Goal: Task Accomplishment & Management: Manage account settings

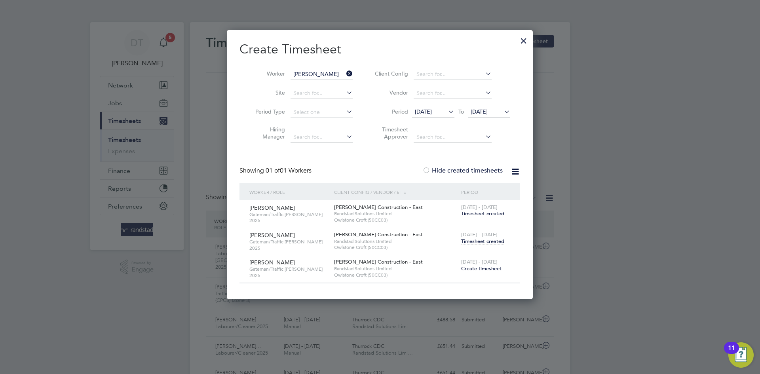
click at [345, 76] on icon at bounding box center [345, 73] width 0 height 11
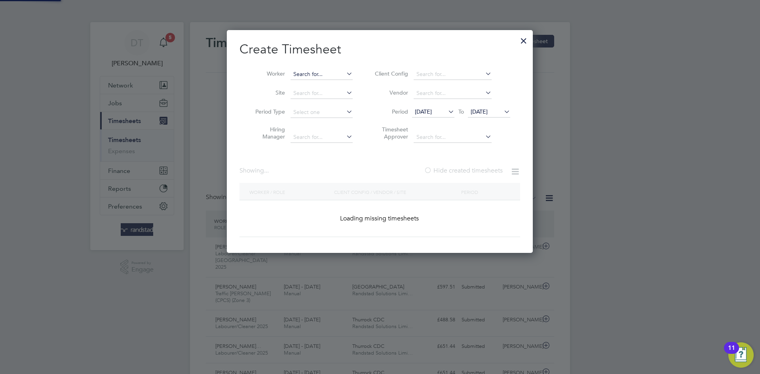
click at [331, 72] on input at bounding box center [322, 74] width 62 height 11
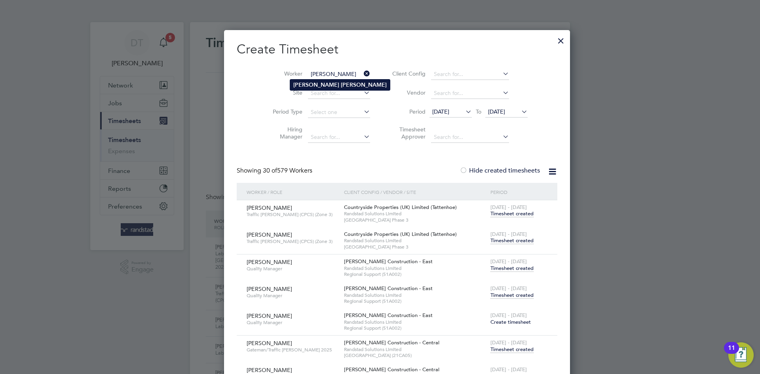
type input "[PERSON_NAME]"
click at [302, 82] on b "[PERSON_NAME]" at bounding box center [316, 85] width 46 height 7
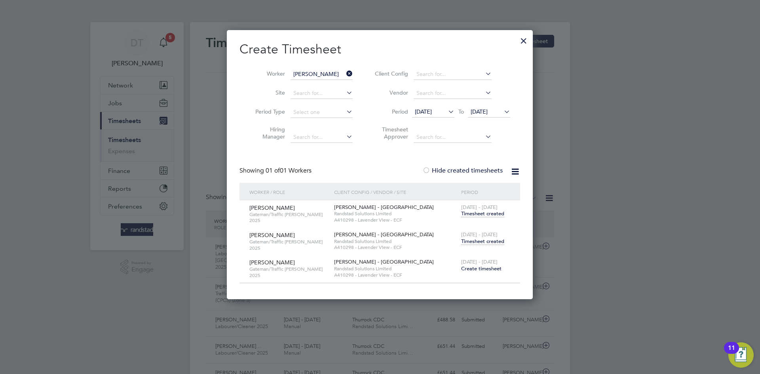
click at [471, 240] on span "Timesheet created" at bounding box center [482, 241] width 43 height 7
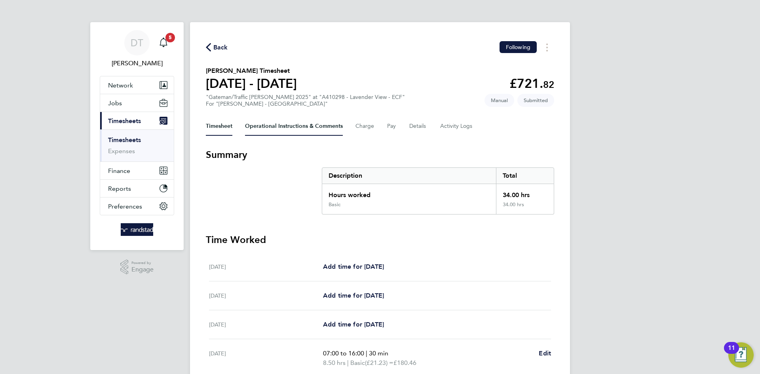
click at [266, 127] on Comments-tab "Operational Instructions & Comments" at bounding box center [294, 126] width 98 height 19
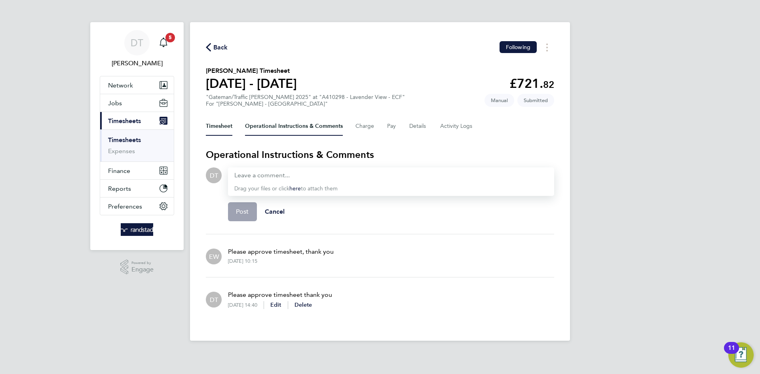
click at [223, 125] on button "Timesheet" at bounding box center [219, 126] width 27 height 19
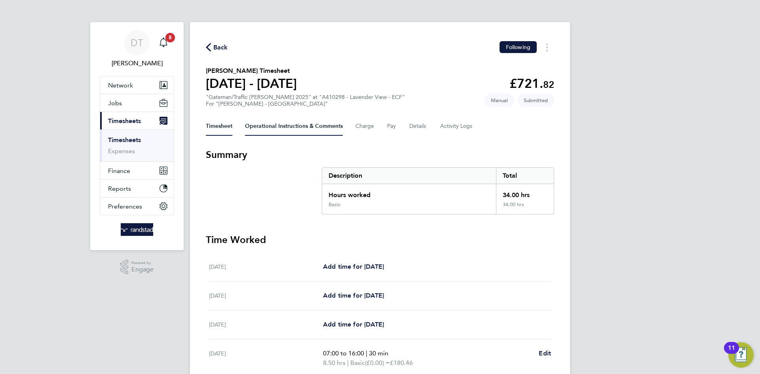
click at [281, 131] on Comments-tab "Operational Instructions & Comments" at bounding box center [294, 126] width 98 height 19
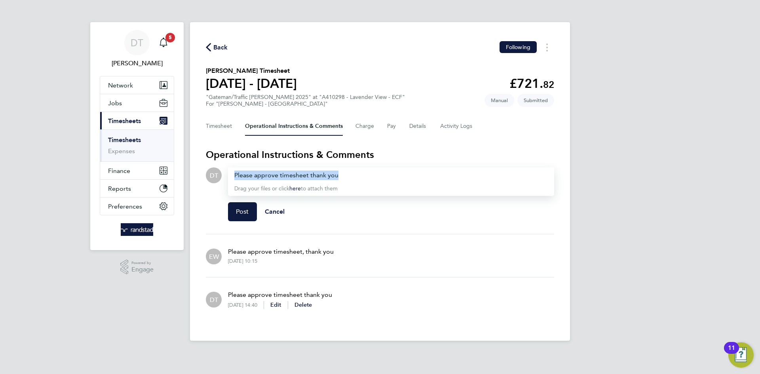
drag, startPoint x: 353, startPoint y: 175, endPoint x: 216, endPoint y: 173, distance: 137.0
click at [216, 173] on div "DT Drop your files here Supported files: JPG, JPEG, PNG, GIF or PDF Please appr…" at bounding box center [380, 197] width 348 height 60
copy div "Please approve timesheet thank you"
click at [245, 215] on span "Post" at bounding box center [242, 212] width 13 height 8
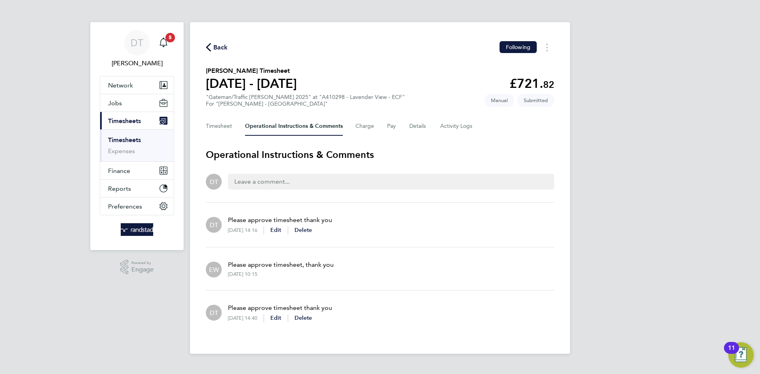
click at [220, 48] on span "Back" at bounding box center [220, 48] width 15 height 10
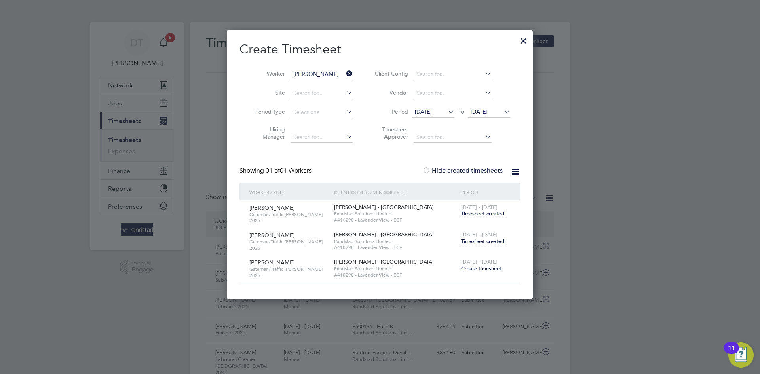
click at [520, 42] on div at bounding box center [524, 39] width 14 height 14
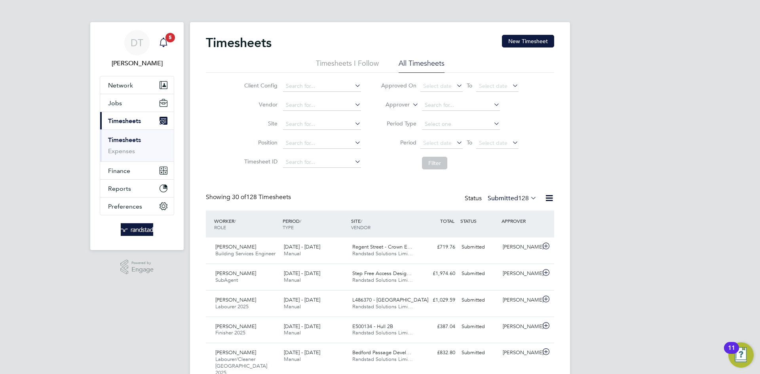
click at [165, 40] on app-badge "5" at bounding box center [170, 37] width 10 height 8
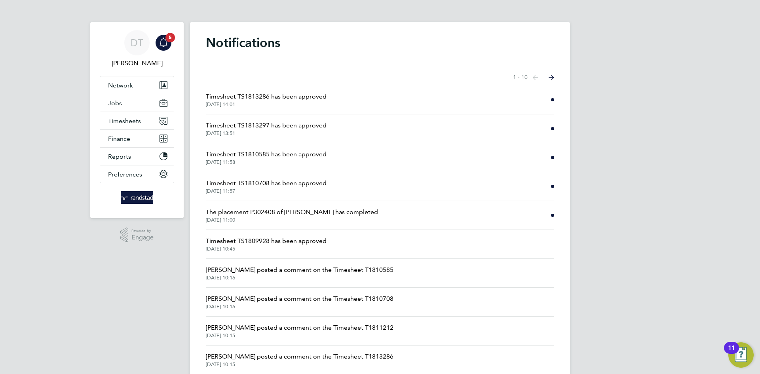
click at [293, 244] on span "Timesheet TS1809928 has been approved" at bounding box center [266, 241] width 121 height 10
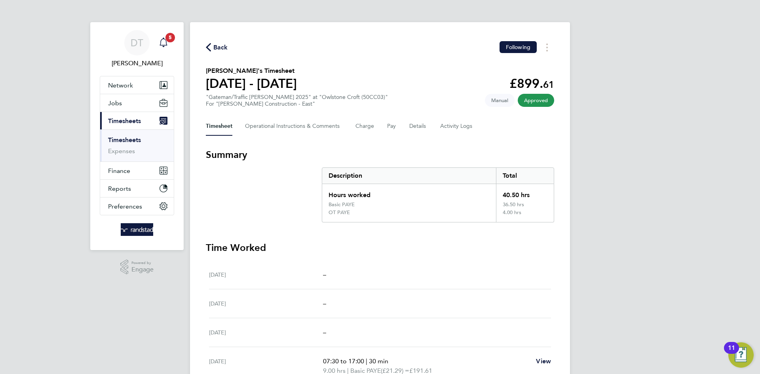
click at [169, 40] on span "5" at bounding box center [170, 38] width 10 height 10
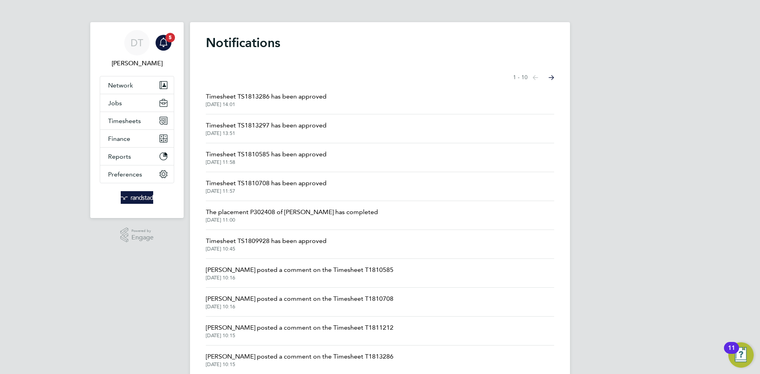
click at [258, 183] on span "Timesheet TS1810708 has been approved" at bounding box center [266, 184] width 121 height 10
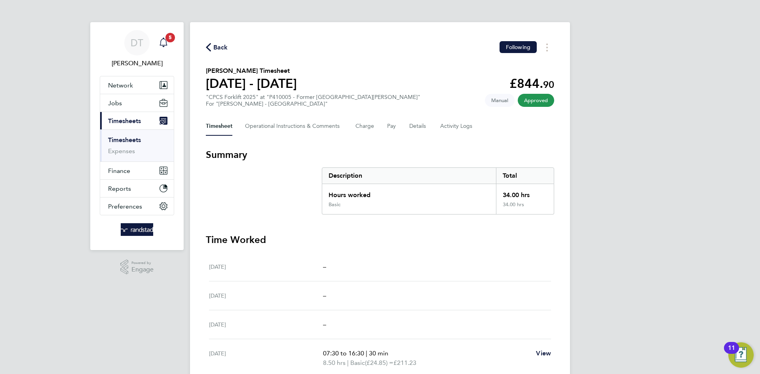
click at [170, 41] on span "5" at bounding box center [170, 38] width 10 height 10
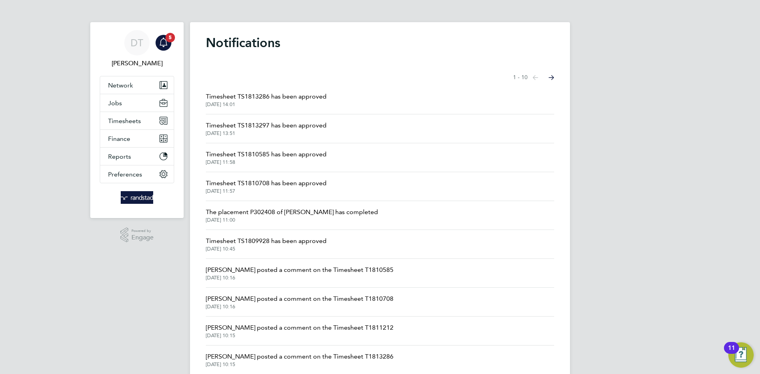
click at [254, 148] on li "Timesheet TS1810585 has been approved [DATE] 11:58" at bounding box center [380, 157] width 348 height 29
click at [254, 151] on span "Timesheet TS1810585 has been approved" at bounding box center [266, 155] width 121 height 10
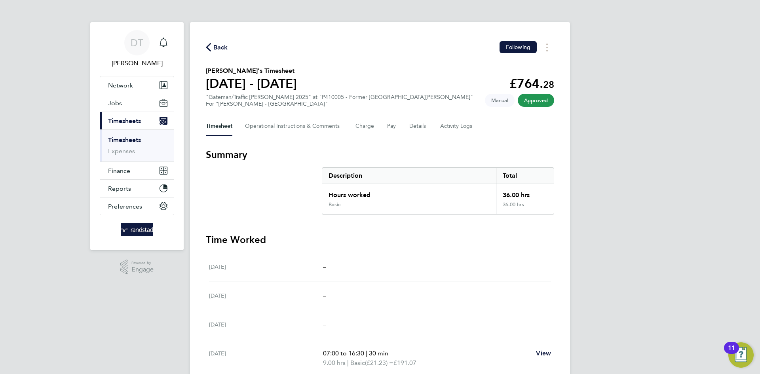
click at [437, 129] on div "Timesheet Operational Instructions & Comments Charge Pay Details Activity Logs" at bounding box center [380, 126] width 348 height 19
click at [441, 127] on Logs-tab "Activity Logs" at bounding box center [456, 126] width 33 height 19
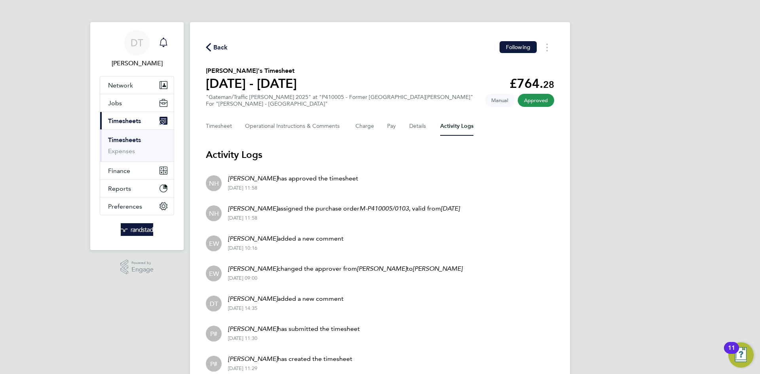
click at [161, 45] on icon "Main navigation" at bounding box center [164, 42] width 8 height 8
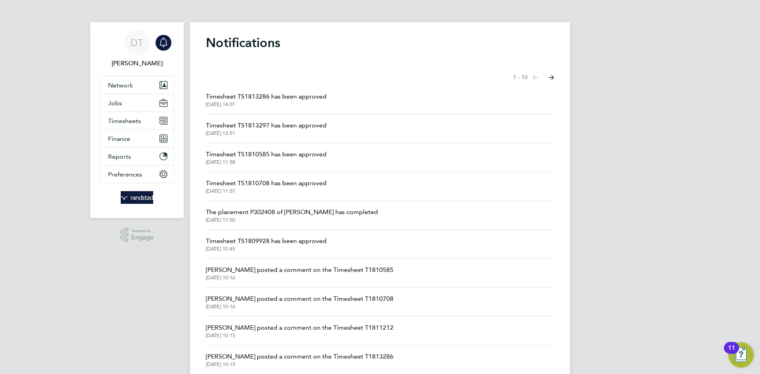
click at [241, 124] on span "Timesheet TS1813297 has been approved" at bounding box center [266, 126] width 121 height 10
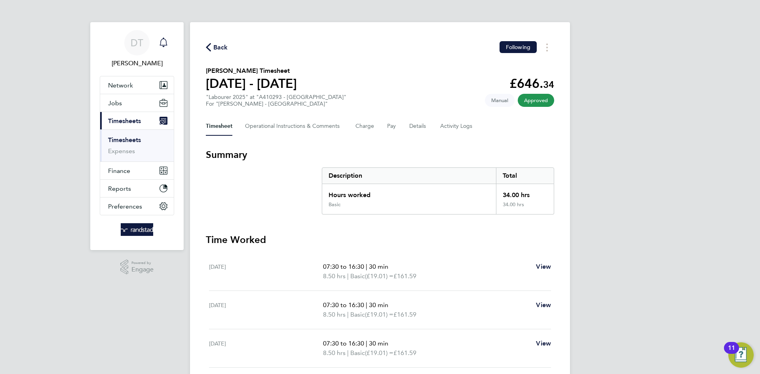
click at [163, 40] on icon "Main navigation" at bounding box center [164, 43] width 10 height 10
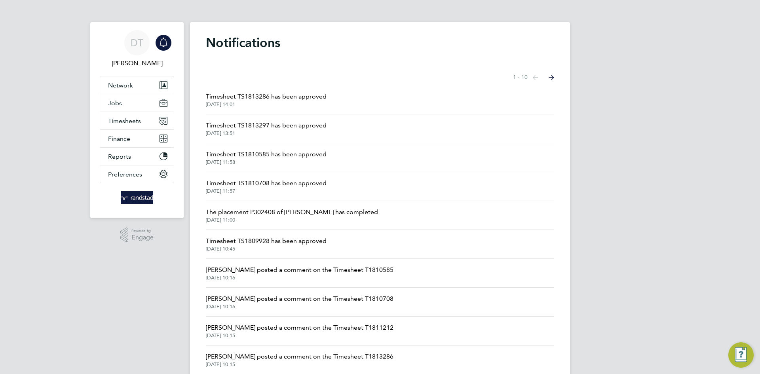
click at [257, 99] on span "Timesheet TS1813286 has been approved" at bounding box center [266, 97] width 121 height 10
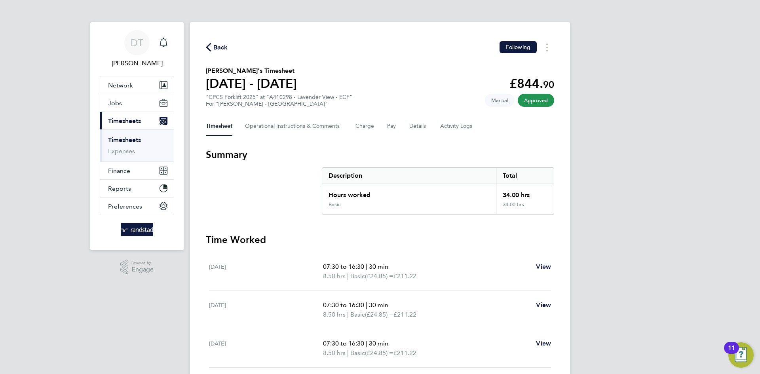
click at [217, 45] on span "Back" at bounding box center [220, 48] width 15 height 10
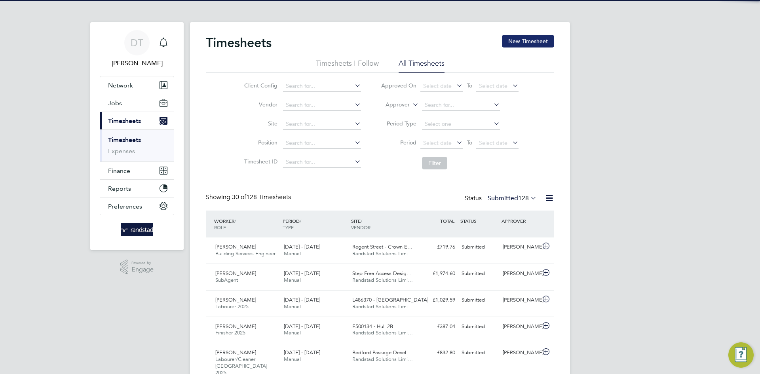
click at [527, 43] on button "New Timesheet" at bounding box center [528, 41] width 52 height 13
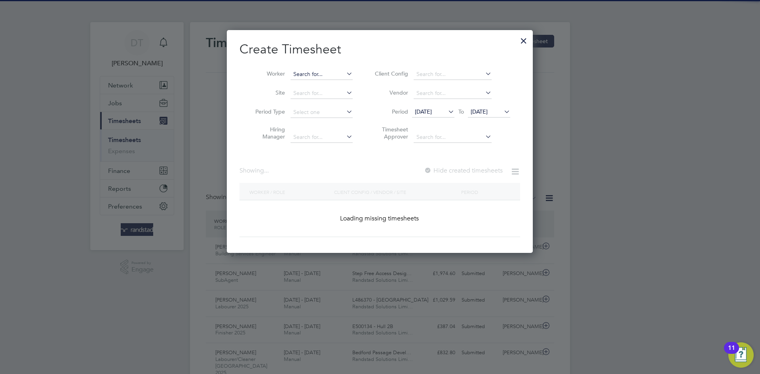
click at [296, 70] on input at bounding box center [322, 74] width 62 height 11
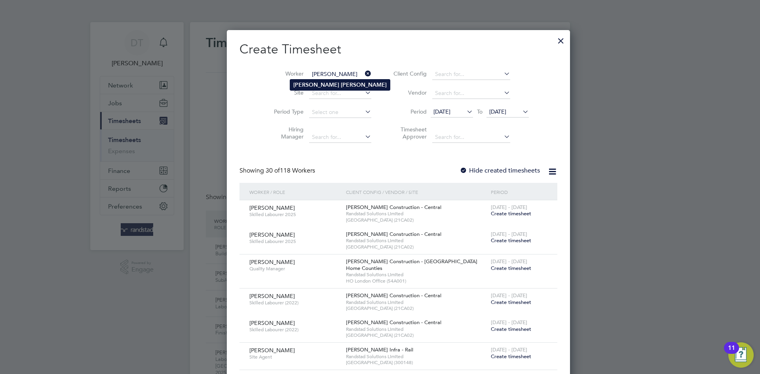
type input "[PERSON_NAME]"
click at [305, 84] on b "[PERSON_NAME]" at bounding box center [316, 85] width 46 height 7
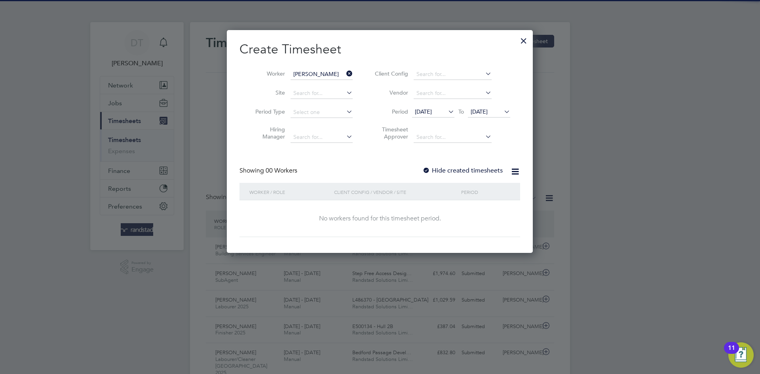
click at [449, 171] on label "Hide created timesheets" at bounding box center [462, 171] width 80 height 8
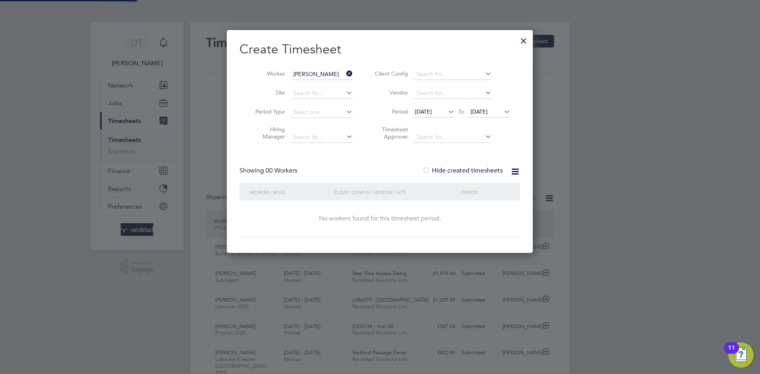
click at [485, 111] on span "[DATE]" at bounding box center [479, 111] width 17 height 7
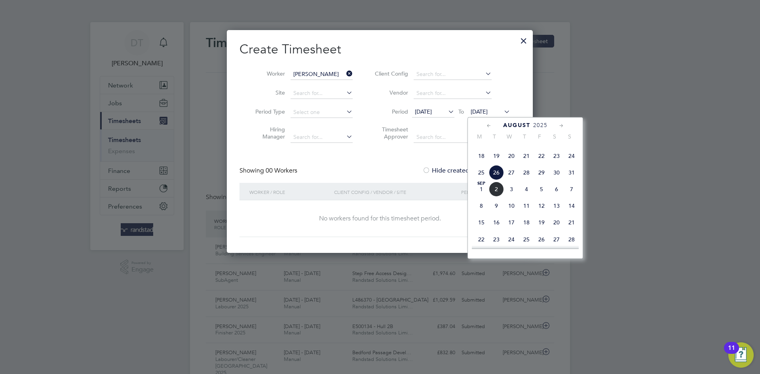
click at [495, 197] on span "2" at bounding box center [496, 189] width 15 height 15
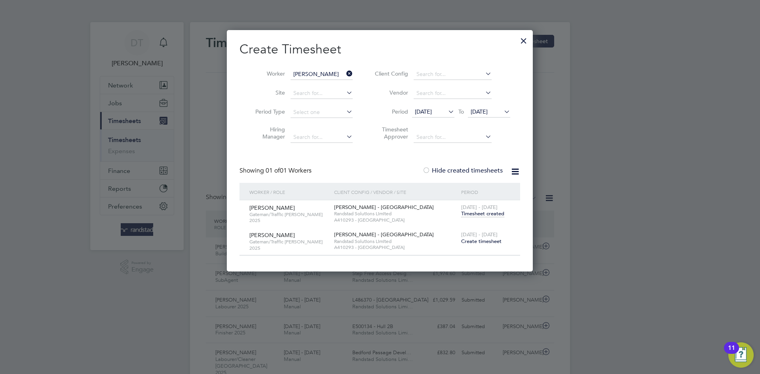
click at [479, 213] on span "Timesheet created" at bounding box center [482, 213] width 43 height 7
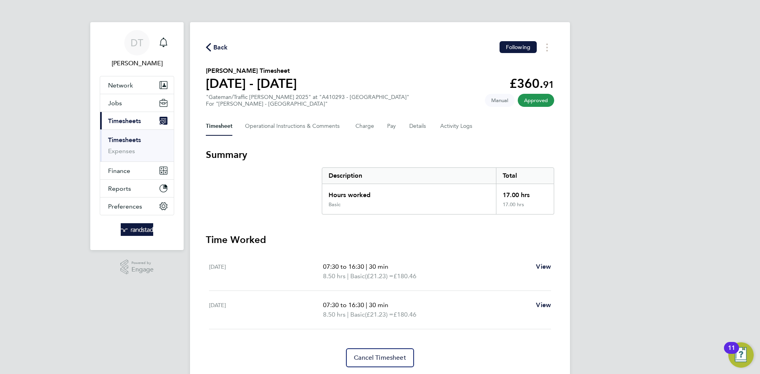
click at [222, 49] on span "Back" at bounding box center [220, 48] width 15 height 10
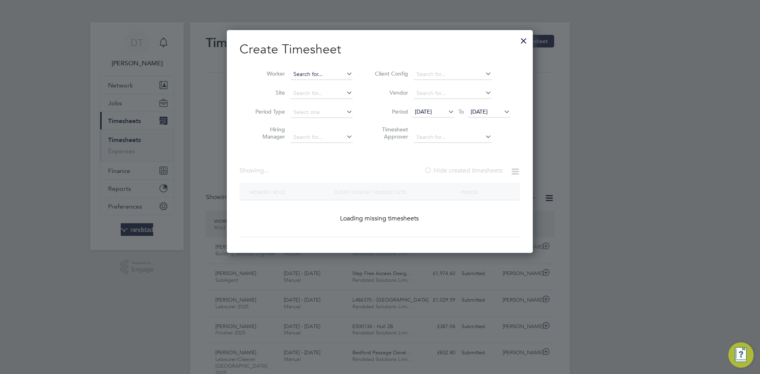
click at [322, 72] on input at bounding box center [322, 74] width 62 height 11
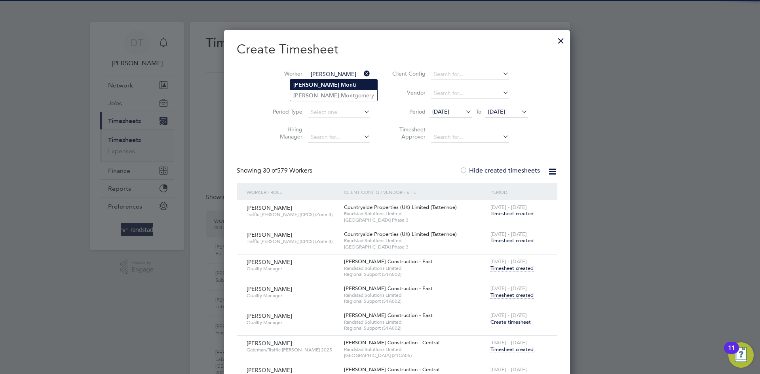
click at [325, 80] on li "[PERSON_NAME] i" at bounding box center [333, 85] width 87 height 11
type input "[PERSON_NAME]"
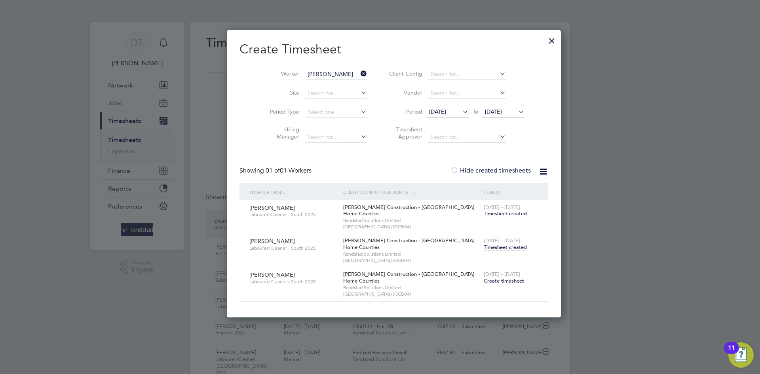
click at [484, 246] on span "Timesheet created" at bounding box center [505, 247] width 43 height 7
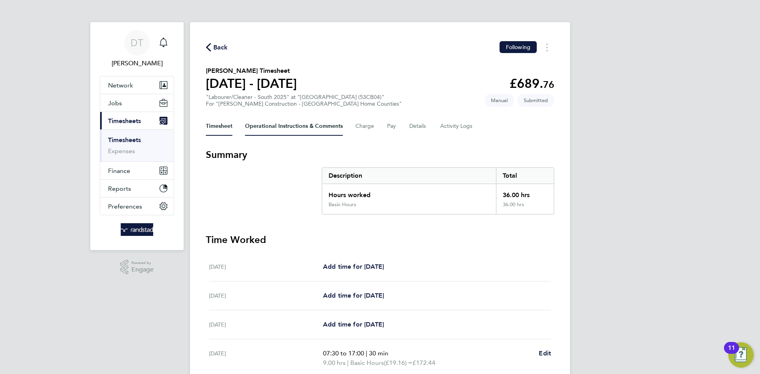
click at [279, 128] on Comments-tab "Operational Instructions & Comments" at bounding box center [294, 126] width 98 height 19
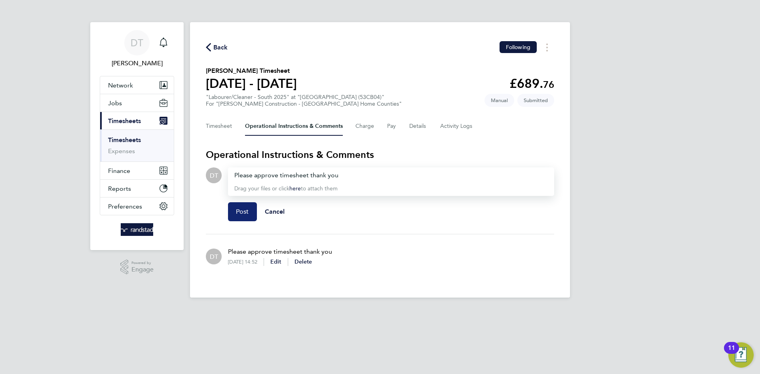
click at [242, 207] on button "Post" at bounding box center [242, 211] width 29 height 19
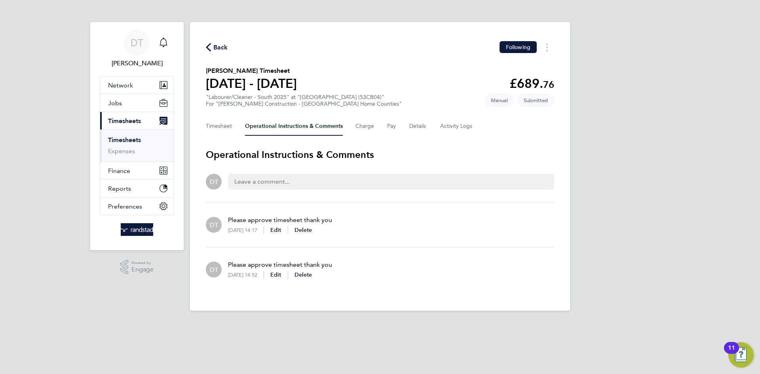
click at [219, 47] on span "Back" at bounding box center [220, 48] width 15 height 10
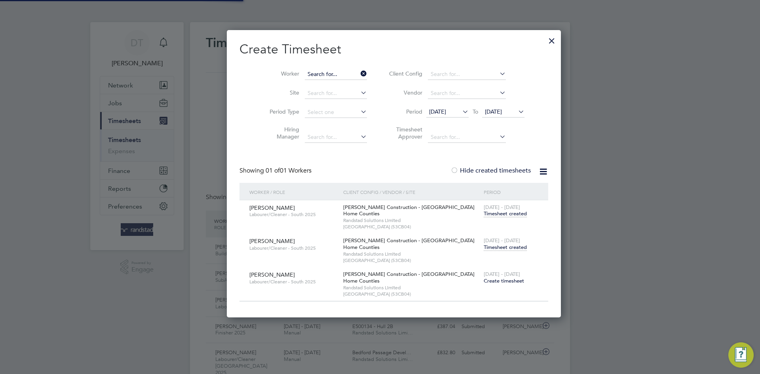
click at [315, 73] on input at bounding box center [336, 74] width 62 height 11
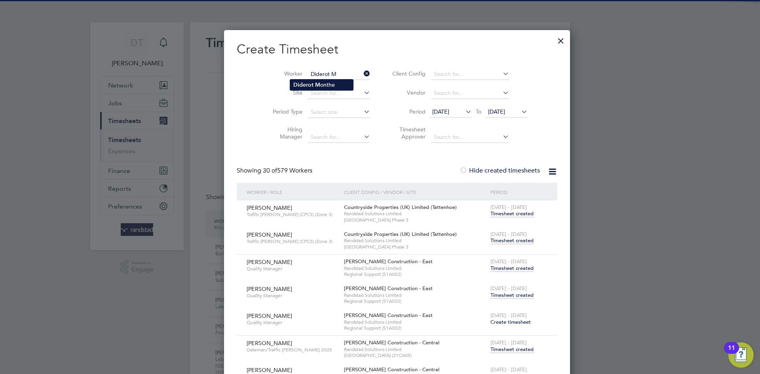
click at [316, 84] on b "M" at bounding box center [317, 85] width 5 height 7
type input "Diderot Monthe"
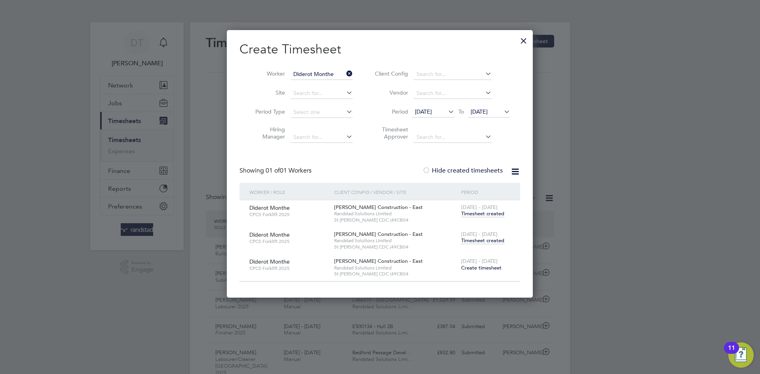
click at [480, 245] on div "[DATE] - [DATE] Timesheet created" at bounding box center [485, 237] width 53 height 21
click at [480, 244] on div "[DATE] - [DATE] Timesheet created" at bounding box center [485, 237] width 53 height 21
click at [479, 241] on span "Timesheet created" at bounding box center [482, 240] width 43 height 7
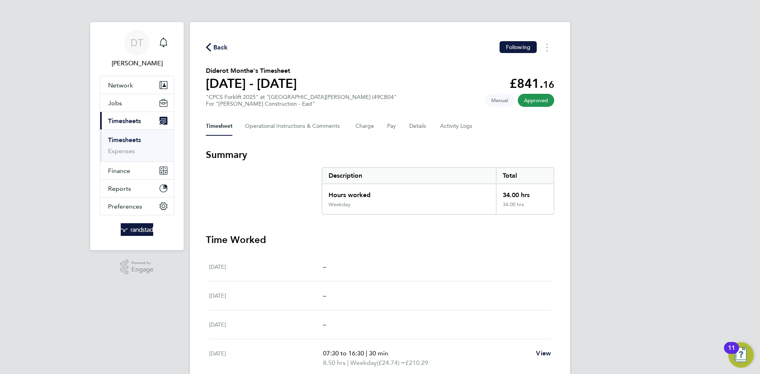
click at [219, 40] on div "Back Following Diderot Monthe's Timesheet [DATE] - [DATE] £841. 16 "CPCS Forkli…" at bounding box center [380, 286] width 380 height 528
click at [217, 41] on div "Back Following" at bounding box center [380, 47] width 348 height 12
click at [216, 46] on span "Back" at bounding box center [220, 48] width 15 height 10
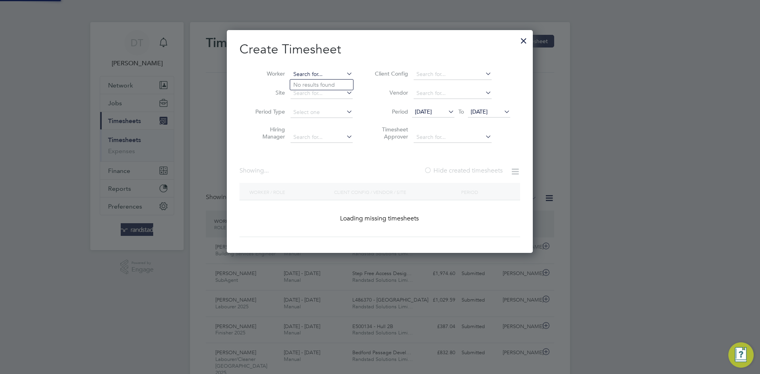
click at [343, 71] on input at bounding box center [322, 74] width 62 height 11
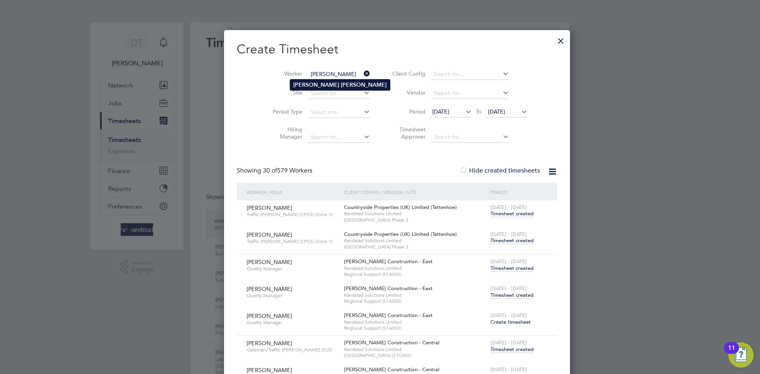
type input "[PERSON_NAME]"
click at [341, 82] on b "[PERSON_NAME]" at bounding box center [364, 85] width 46 height 7
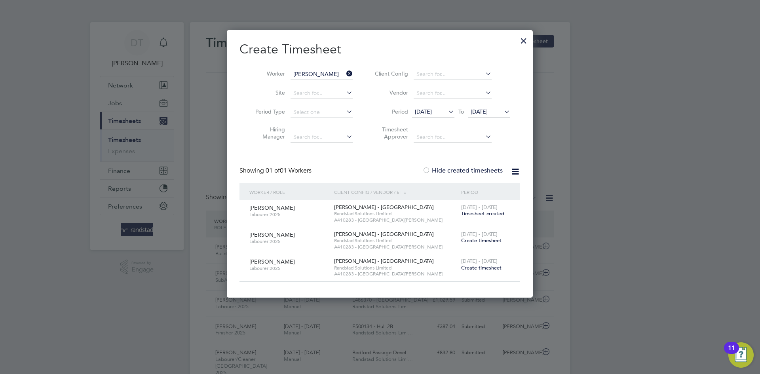
click at [521, 43] on div at bounding box center [524, 39] width 14 height 14
